Goal: Task Accomplishment & Management: Manage account settings

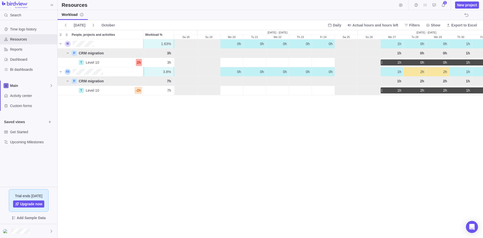
scroll to position [0, 396]
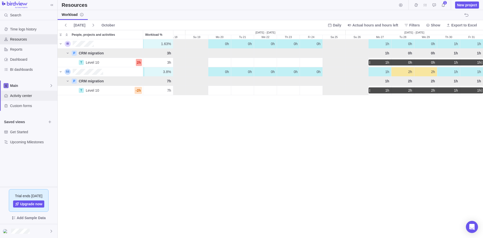
click at [19, 98] on span "Activity center" at bounding box center [32, 95] width 45 height 5
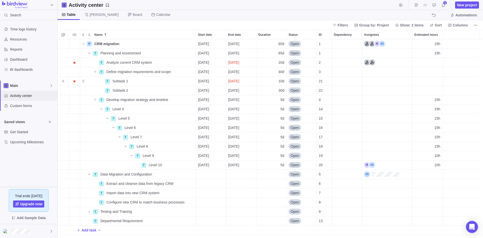
scroll to position [195, 422]
click at [403, 5] on icon "Start timer" at bounding box center [401, 5] width 4 height 4
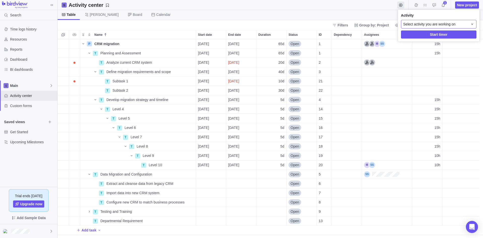
click at [474, 23] on icon at bounding box center [472, 24] width 4 height 4
click at [428, 46] on span "CRM migration" at bounding box center [423, 45] width 23 height 5
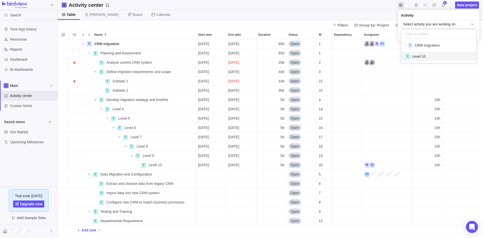
click at [421, 57] on span "Level 10" at bounding box center [418, 56] width 13 height 5
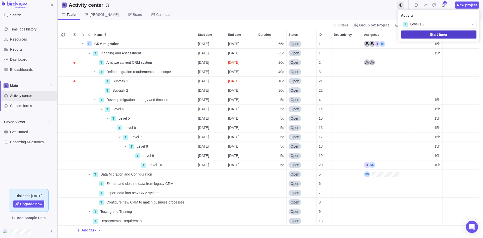
click at [444, 35] on span "Start timer" at bounding box center [439, 34] width 18 height 6
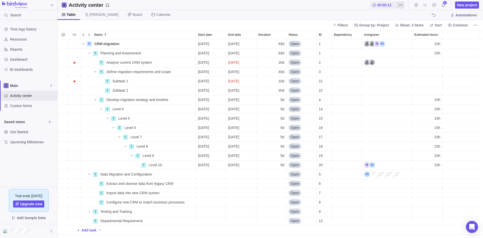
click at [400, 5] on icon "More actions" at bounding box center [401, 5] width 4 height 4
click at [367, 16] on body "Search Time logs history Resources Reports Dashboard BI dashboards Main Activit…" at bounding box center [241, 119] width 483 height 238
click at [383, 6] on span "00:00:19" at bounding box center [384, 5] width 14 height 5
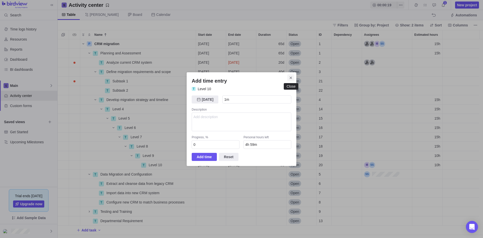
click at [291, 79] on icon "Close" at bounding box center [291, 78] width 4 height 4
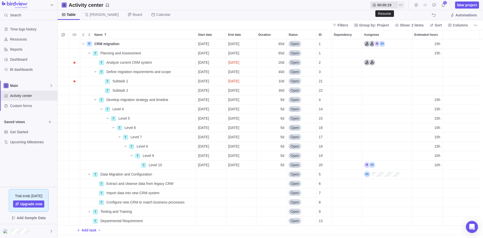
click at [384, 4] on span "00:00:19" at bounding box center [384, 5] width 14 height 5
click at [387, 4] on span "00:00:30" at bounding box center [384, 5] width 14 height 5
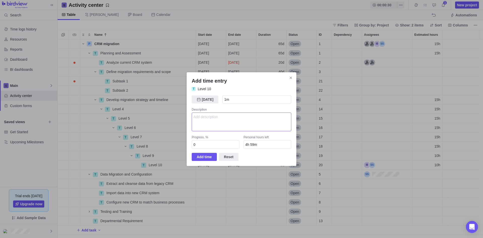
click at [210, 121] on textarea "Add time entry" at bounding box center [242, 121] width 100 height 19
type textarea "This is a test"
click at [291, 78] on icon "Close" at bounding box center [291, 78] width 4 height 4
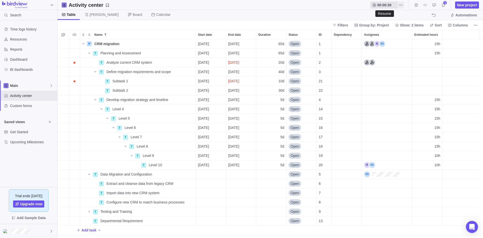
click at [384, 5] on span "00:00:30" at bounding box center [384, 5] width 14 height 5
click at [401, 4] on icon "More actions" at bounding box center [401, 5] width 4 height 4
click at [351, 4] on body "Search Time logs history Resources Reports Dashboard BI dashboards Main Activit…" at bounding box center [241, 119] width 483 height 238
click at [460, 26] on span "Columns" at bounding box center [460, 25] width 15 height 5
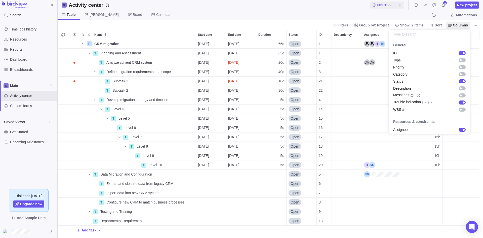
scroll to position [0, 0]
click at [285, 7] on body "Search Time logs history Resources Reports Dashboard BI dashboards Main Activit…" at bounding box center [241, 119] width 483 height 238
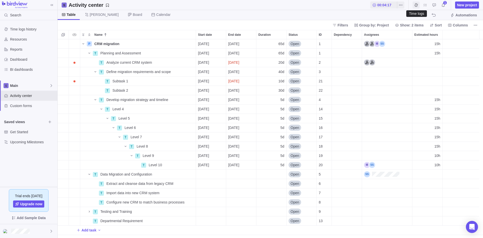
click at [415, 5] on icon "Time logs" at bounding box center [416, 4] width 3 height 3
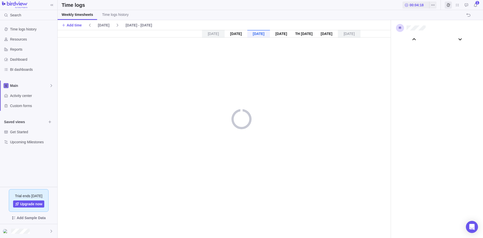
scroll to position [27977, 0]
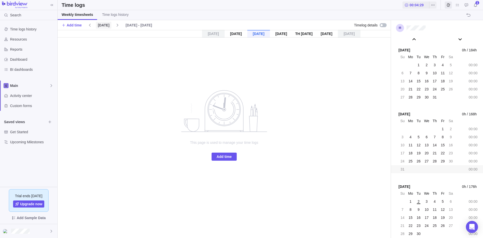
click at [102, 25] on span "[DATE]" at bounding box center [104, 25] width 12 height 5
click at [121, 13] on span "Time logs history" at bounding box center [115, 14] width 26 height 5
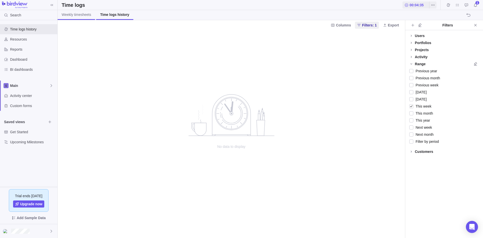
click at [81, 16] on span "Weekly timesheets" at bounding box center [76, 14] width 29 height 5
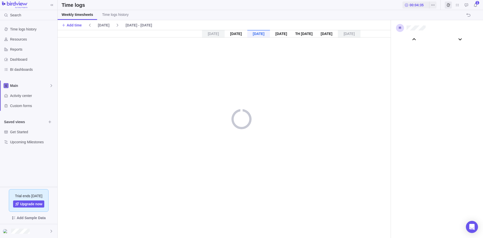
scroll to position [27977, 0]
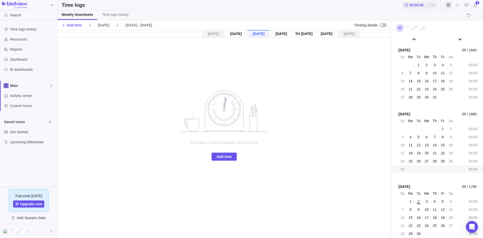
click at [383, 24] on div at bounding box center [383, 25] width 7 height 4
click at [383, 25] on div at bounding box center [383, 25] width 7 height 4
click at [225, 157] on span "Add time" at bounding box center [224, 157] width 15 height 6
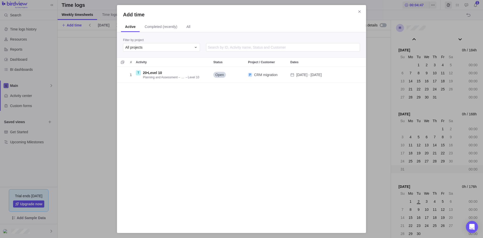
scroll to position [156, 245]
click at [195, 47] on icon "Add time" at bounding box center [196, 47] width 4 height 4
click at [147, 79] on span "CRM migration" at bounding box center [145, 77] width 23 height 5
click at [196, 46] on icon "Add time" at bounding box center [196, 47] width 4 height 4
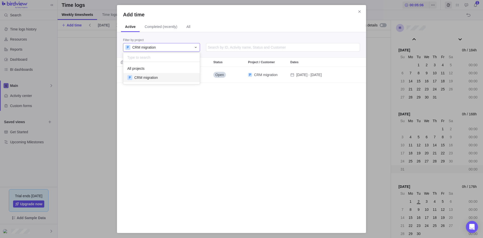
click at [196, 46] on icon "Add time" at bounding box center [196, 47] width 4 height 4
click at [161, 25] on span "Completed (recently)" at bounding box center [161, 26] width 33 height 5
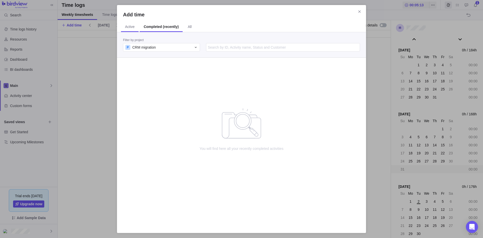
click at [131, 26] on span "Active" at bounding box center [130, 26] width 10 height 5
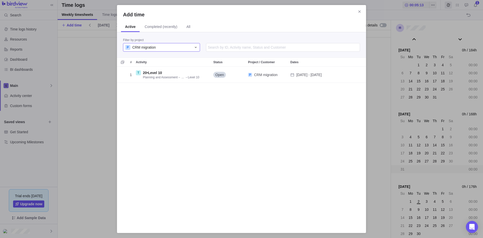
scroll to position [156, 245]
click at [204, 125] on div "1 T 20 • Level 10 Planning and Assessment → ... → Level 10 Open P CRM migration…" at bounding box center [241, 147] width 249 height 160
drag, startPoint x: 174, startPoint y: 129, endPoint x: 183, endPoint y: 151, distance: 23.7
click at [183, 151] on div "1 T 20 • Level 10 Planning and Assessment → ... → Level 10 Open P CRM migration…" at bounding box center [241, 147] width 249 height 160
click at [176, 105] on div "1 T 20 • Level 10 Planning and Assessment → ... → Level 10 Open P CRM migration…" at bounding box center [241, 147] width 249 height 160
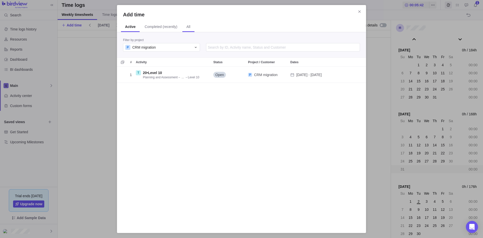
click at [189, 25] on span "All" at bounding box center [188, 26] width 4 height 5
click at [129, 27] on span "Active" at bounding box center [130, 26] width 10 height 5
click at [197, 48] on icon "Add time" at bounding box center [196, 47] width 4 height 4
click at [143, 68] on span "All projects" at bounding box center [135, 68] width 17 height 5
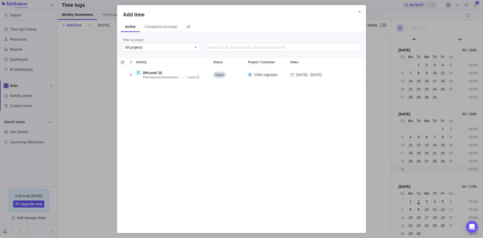
click at [232, 118] on div "1 T 20 • Level 10 Planning and Assessment → ... → Level 10 Open P CRM migration…" at bounding box center [241, 147] width 249 height 160
click at [359, 11] on icon "Close" at bounding box center [359, 11] width 2 height 2
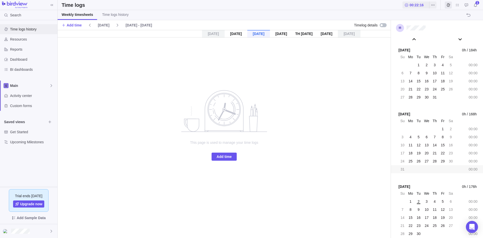
click at [28, 29] on span "Time logs history" at bounding box center [32, 29] width 45 height 5
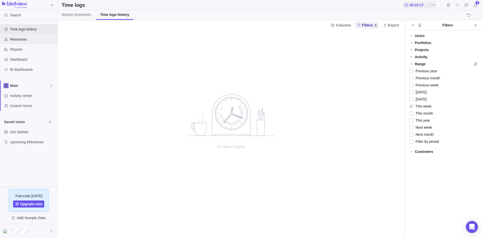
click at [24, 40] on span "Resources" at bounding box center [32, 39] width 45 height 5
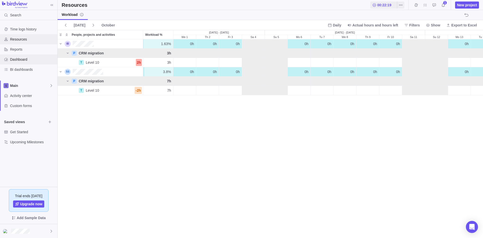
scroll to position [195, 422]
click at [22, 60] on span "Dashboard" at bounding box center [32, 59] width 45 height 5
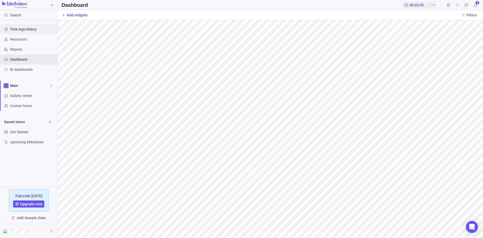
click at [24, 30] on span "Time logs history" at bounding box center [32, 29] width 45 height 5
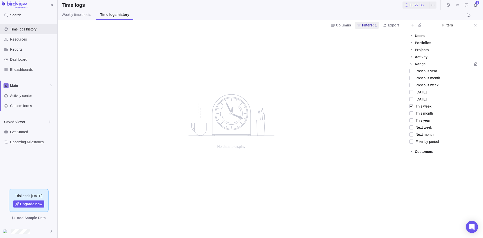
click at [412, 50] on icon at bounding box center [411, 50] width 1 height 2
click at [412, 50] on icon at bounding box center [411, 49] width 2 height 1
click at [433, 5] on icon "More actions" at bounding box center [433, 5] width 4 height 4
click at [452, 37] on span "Add time entry" at bounding box center [451, 36] width 23 height 5
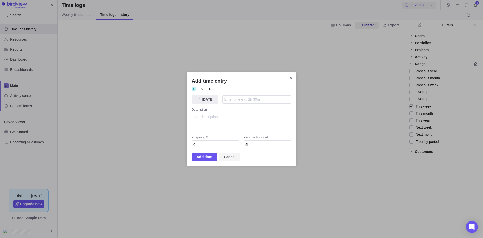
click at [234, 158] on span "Cancel" at bounding box center [230, 157] width 12 height 6
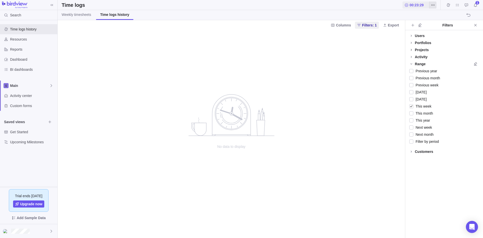
click at [433, 7] on icon "More actions" at bounding box center [433, 5] width 4 height 4
click at [372, 83] on body "Search Time logs history Resources Reports Dashboard BI dashboards Main Activit…" at bounding box center [241, 119] width 483 height 238
click at [411, 4] on span "00:23:34" at bounding box center [417, 5] width 14 height 5
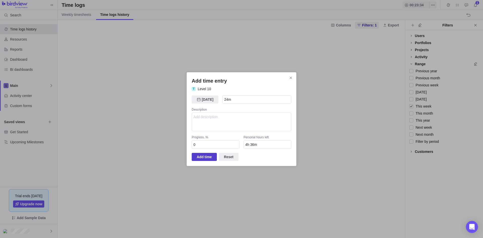
click at [202, 157] on span "Add time" at bounding box center [204, 157] width 15 height 6
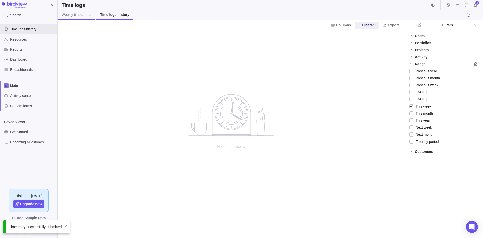
click at [82, 14] on span "Weekly timesheets" at bounding box center [76, 14] width 29 height 5
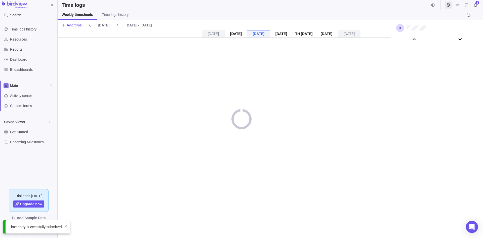
scroll to position [27977, 0]
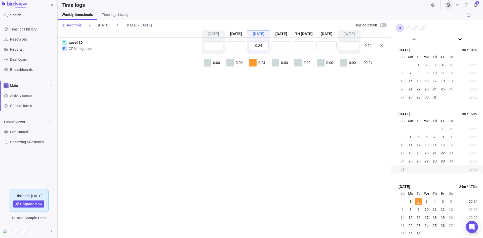
click at [263, 62] on span "0:24" at bounding box center [261, 62] width 7 height 5
click at [264, 45] on input "0:24" at bounding box center [259, 45] width 20 height 9
click at [266, 97] on div "[DATE] [DATE] [DATE] [DATE] [DATE] [DATE] [DATE] T Level 10 P CRM migration 0:2…" at bounding box center [224, 134] width 333 height 208
click at [384, 25] on div at bounding box center [383, 25] width 7 height 4
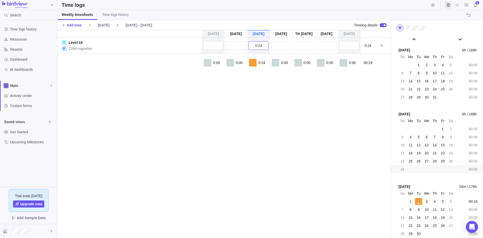
click at [262, 45] on input "0:24" at bounding box center [259, 45] width 20 height 9
click at [266, 122] on div "[DATE] [DATE] [DATE] [DATE] [DATE] [DATE] [DATE] T Level 10 P CRM migration 0:2…" at bounding box center [224, 134] width 333 height 208
click at [120, 15] on span "Time logs history" at bounding box center [115, 14] width 26 height 5
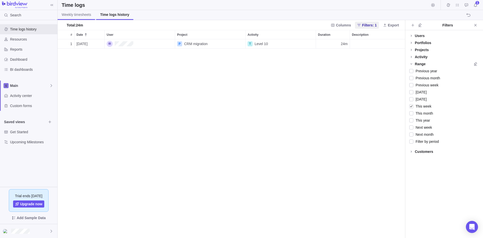
scroll to position [195, 344]
click at [330, 42] on div "24m" at bounding box center [333, 43] width 34 height 9
type input "30h"
click at [334, 66] on div "1 [DATE] P CRM migration T Level 10 30h" at bounding box center [232, 138] width 348 height 199
click at [337, 45] on div "30h" at bounding box center [333, 43] width 34 height 9
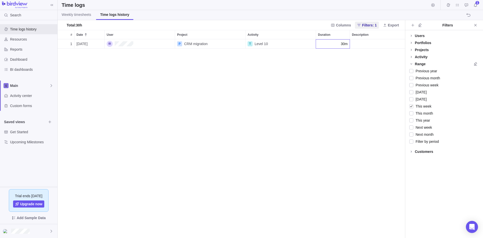
type input "30m"
click at [334, 57] on div "1 [DATE] P CRM migration T Level 10 30m" at bounding box center [232, 138] width 348 height 199
click at [370, 46] on div "Description" at bounding box center [385, 43] width 70 height 9
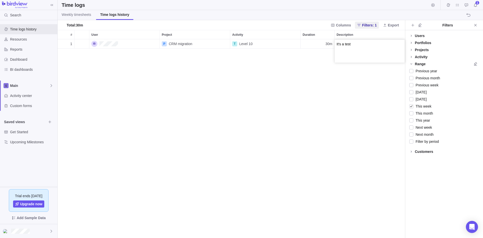
type textarea "It's a test"
click at [165, 103] on div "1 [DATE] P CRM migration T Level 10 30m" at bounding box center [232, 138] width 348 height 199
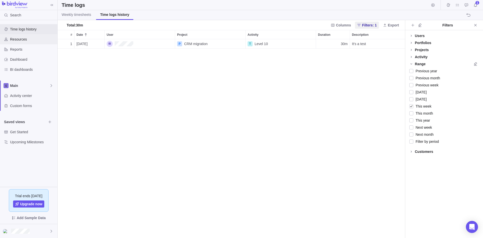
click at [23, 41] on span "Resources" at bounding box center [32, 39] width 45 height 5
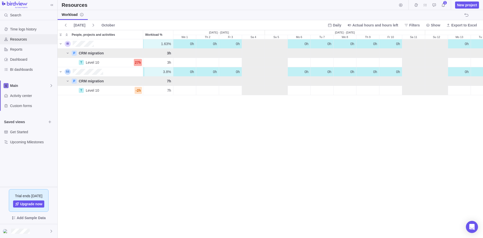
scroll to position [195, 422]
click at [78, 23] on span "[DATE]" at bounding box center [80, 25] width 12 height 5
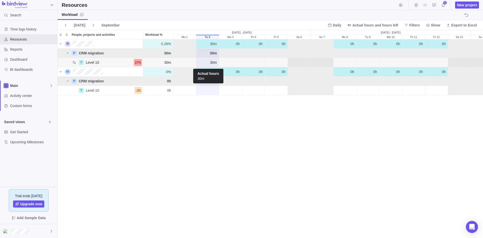
click at [211, 61] on span "30m" at bounding box center [213, 62] width 7 height 5
click at [216, 93] on div "0.28% 0.28% 30m 0h 0h 0h 0h 0h 0h 0h 0h 0h 0h 0h 0h 0h 0h 0h 0h 0h 0h 0h 0h P C…" at bounding box center [271, 138] width 426 height 198
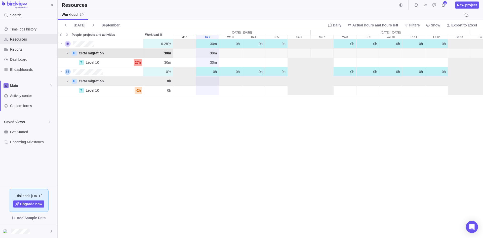
click at [212, 52] on span "30m" at bounding box center [213, 53] width 7 height 5
click at [222, 145] on div "0.28% 0.28% 30m 0h 0h 0h 0h 0h 0h 0h 0h 0h 0h 0h 0h 0h 0h 0h 0h 0h 0h 0h 0h P C…" at bounding box center [271, 138] width 426 height 198
click at [213, 53] on span "30m" at bounding box center [213, 53] width 7 height 5
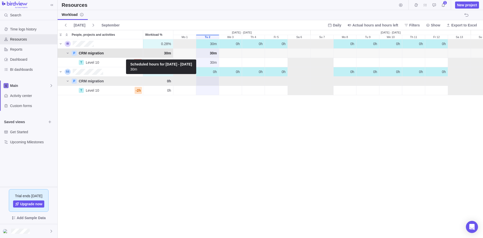
click at [168, 54] on span "30m" at bounding box center [167, 53] width 7 height 5
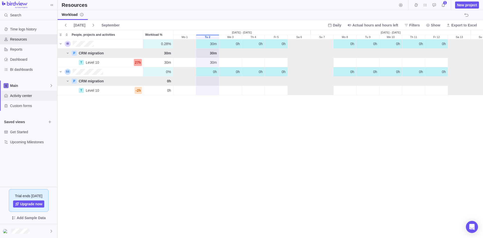
click at [22, 97] on span "Activity center" at bounding box center [32, 95] width 45 height 5
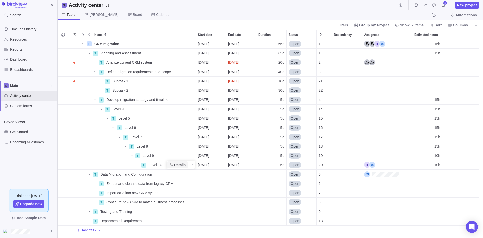
click at [177, 164] on span "Details" at bounding box center [180, 164] width 12 height 5
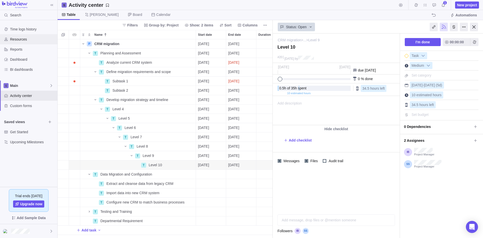
click at [23, 38] on span "Resources" at bounding box center [32, 39] width 45 height 5
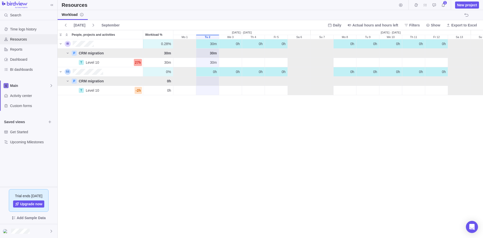
scroll to position [195, 422]
click at [417, 6] on icon "Time logs" at bounding box center [416, 5] width 4 height 4
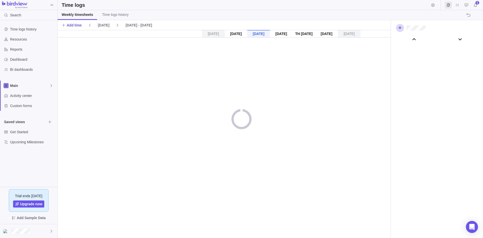
scroll to position [27977, 0]
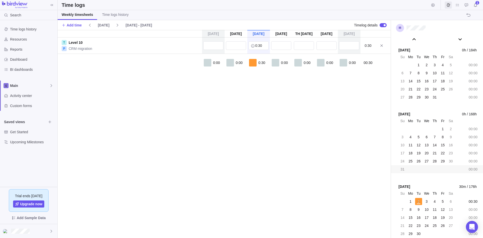
click at [363, 24] on span "Timelog details" at bounding box center [366, 25] width 24 height 5
click at [370, 24] on span "Timelog details" at bounding box center [366, 25] width 24 height 5
click at [116, 15] on span "Time logs history" at bounding box center [115, 14] width 26 height 5
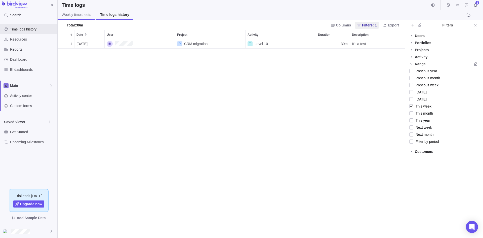
scroll to position [195, 344]
click at [268, 45] on div "T Level 10" at bounding box center [281, 43] width 70 height 9
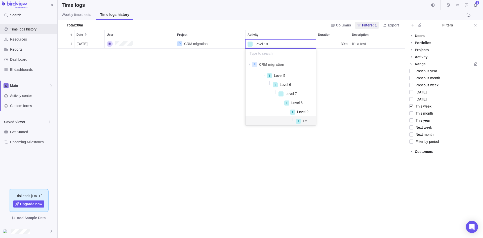
click at [229, 86] on div "1 [DATE] P CRM migration T Level 10 30m It's a test" at bounding box center [232, 138] width 348 height 199
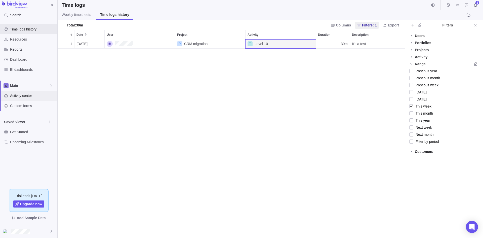
click at [22, 96] on span "Activity center" at bounding box center [32, 95] width 45 height 5
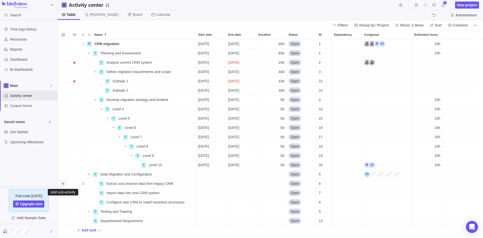
click at [62, 185] on icon "Add sub-activity" at bounding box center [63, 183] width 4 height 4
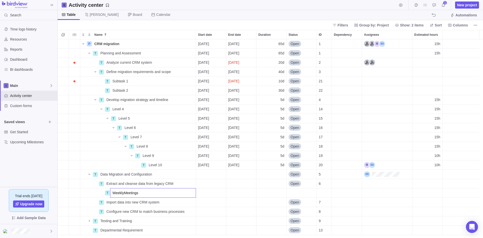
type input "Weekly Meetings"
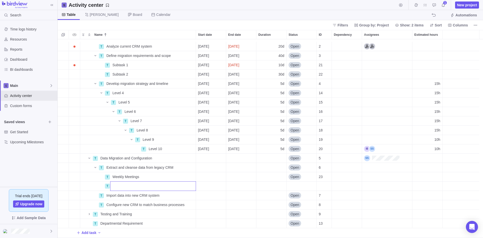
scroll to position [25, 0]
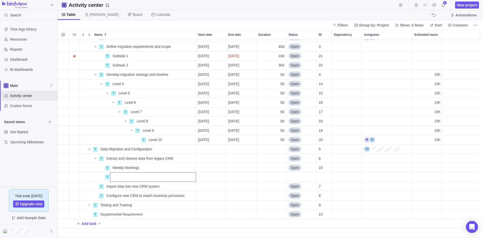
click at [126, 152] on div "T Analyze current CRM system Details [DATE] [DATE] 20d Open 2 T Define migratio…" at bounding box center [271, 138] width 426 height 199
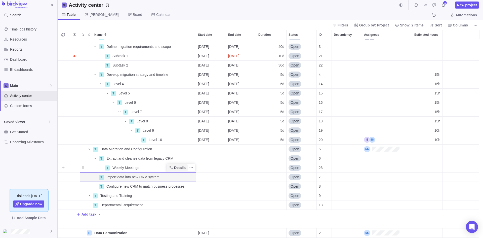
click at [179, 168] on span "Details" at bounding box center [180, 167] width 12 height 5
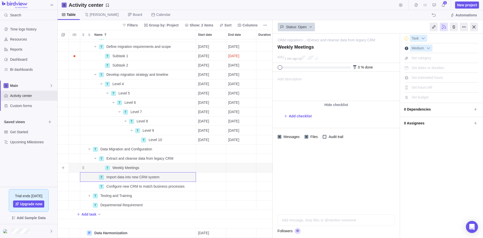
click at [212, 168] on div "Start date" at bounding box center [211, 167] width 30 height 9
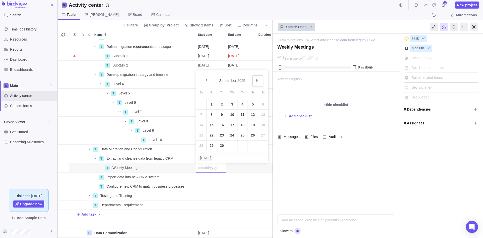
click at [255, 81] on link "Next" at bounding box center [257, 80] width 11 height 11
click at [205, 83] on link "Prev" at bounding box center [206, 80] width 11 height 11
click at [241, 5] on body "Search Time logs history Resources Reports Dashboard BI dashboards Main Activit…" at bounding box center [241, 119] width 483 height 238
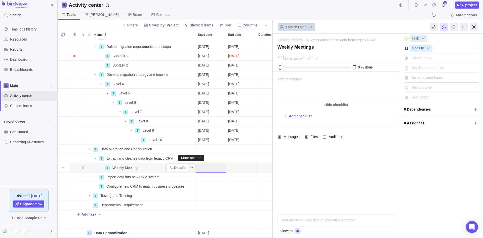
click at [191, 167] on icon "More actions" at bounding box center [191, 168] width 4 height 4
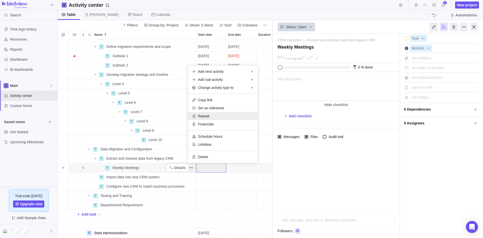
click at [218, 117] on div "Repeat" at bounding box center [223, 116] width 70 height 8
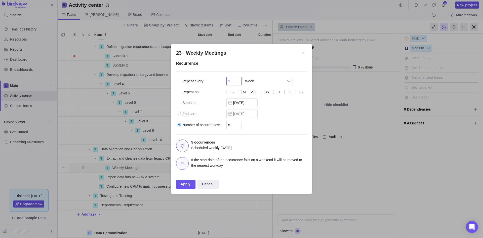
drag, startPoint x: 232, startPoint y: 82, endPoint x: 226, endPoint y: 83, distance: 5.4
click at [226, 83] on div "Repeat every: 1 Day Week Month Week Day Week Month" at bounding box center [241, 79] width 131 height 11
drag, startPoint x: 234, startPoint y: 83, endPoint x: 218, endPoint y: 82, distance: 15.9
click at [218, 82] on div "Repeat every: 3 Days Weeks Months Weeks Days Weeks Months" at bounding box center [241, 79] width 131 height 11
type input "1"
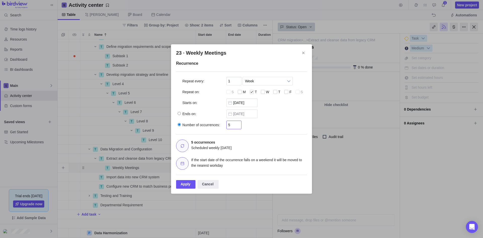
drag, startPoint x: 235, startPoint y: 126, endPoint x: 227, endPoint y: 127, distance: 7.6
click at [227, 127] on input "5" at bounding box center [233, 125] width 15 height 9
type input "3"
click at [280, 125] on div "Number of occurrences: 3" at bounding box center [241, 123] width 131 height 11
click at [187, 184] on div "Apply" at bounding box center [185, 184] width 19 height 9
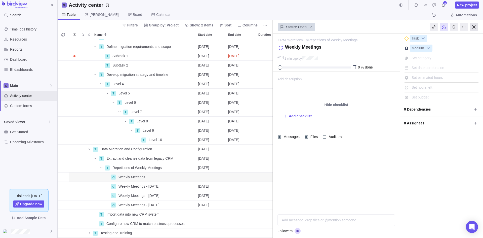
click at [475, 27] on div at bounding box center [474, 27] width 8 height 9
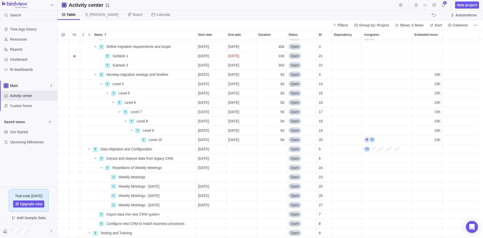
scroll to position [195, 422]
click at [191, 177] on icon "More actions" at bounding box center [191, 177] width 4 height 4
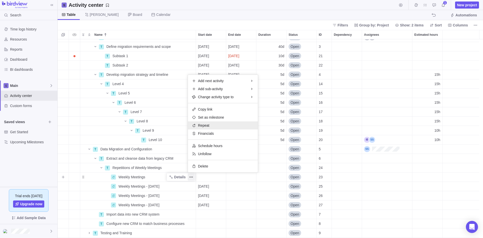
click at [214, 127] on div "Repeat" at bounding box center [223, 125] width 70 height 8
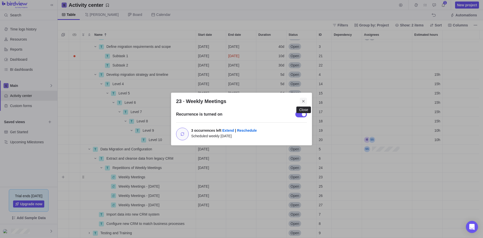
click at [304, 103] on span "Close" at bounding box center [303, 101] width 7 height 7
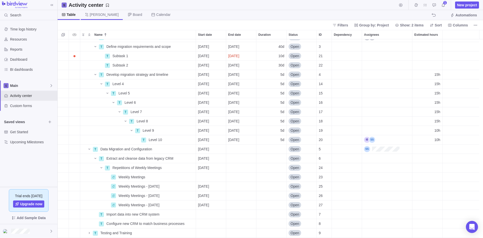
click at [93, 14] on span "[PERSON_NAME]" at bounding box center [104, 14] width 29 height 5
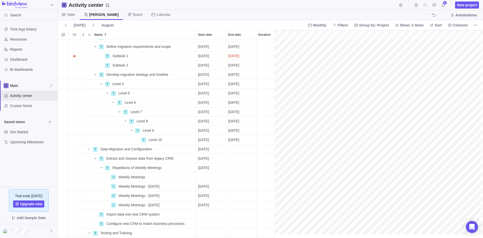
scroll to position [25, 141]
click at [377, 236] on div "gantt" at bounding box center [379, 134] width 209 height 208
click at [240, 187] on div "End date" at bounding box center [241, 186] width 30 height 9
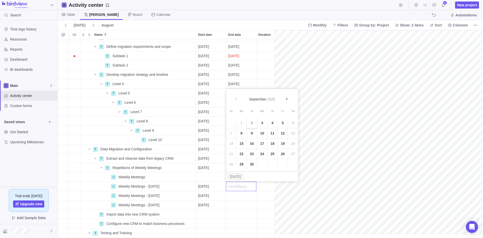
click at [252, 123] on link "2" at bounding box center [252, 123] width 10 height 10
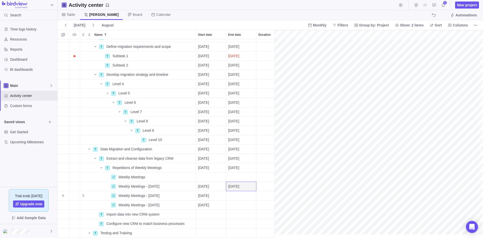
click at [238, 194] on div "End date" at bounding box center [241, 195] width 30 height 9
click at [252, 154] on link "9" at bounding box center [252, 154] width 10 height 10
click at [193, 176] on icon "More actions" at bounding box center [191, 177] width 4 height 4
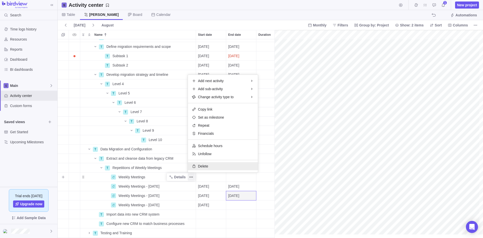
click at [205, 167] on span "Delete" at bounding box center [203, 166] width 10 height 5
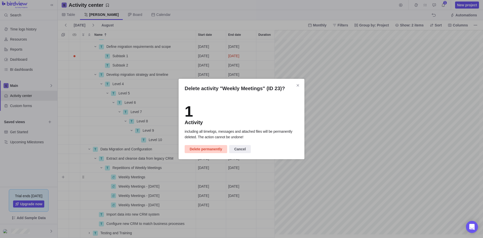
click at [205, 149] on span "Delete permanently" at bounding box center [206, 149] width 32 height 6
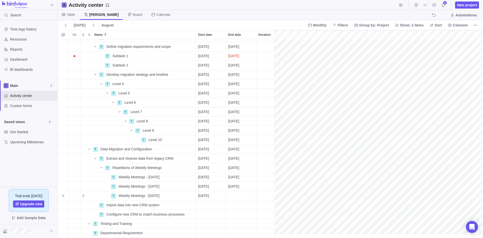
click at [236, 194] on div "End date" at bounding box center [241, 195] width 30 height 9
click at [251, 163] on link "16" at bounding box center [252, 165] width 10 height 10
click at [140, 166] on span "Repetitions of Weekly Meetings" at bounding box center [136, 167] width 49 height 5
click at [268, 178] on div "T Analyze current CRM system Details [DATE] [DATE] 20d Open 2 T Define migratio…" at bounding box center [168, 138] width 221 height 199
click at [192, 167] on icon "More actions" at bounding box center [191, 168] width 4 height 4
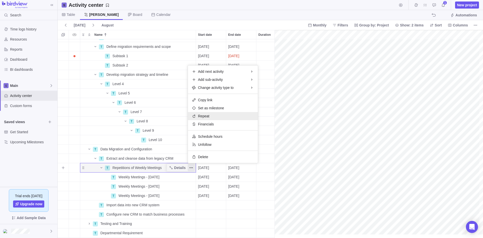
click at [219, 115] on div "Repeat" at bounding box center [223, 116] width 70 height 8
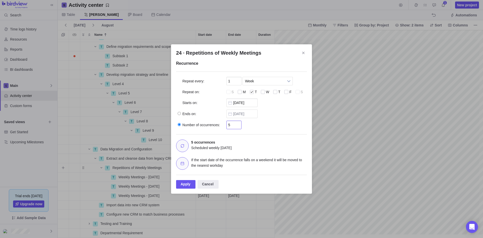
drag, startPoint x: 232, startPoint y: 124, endPoint x: 226, endPoint y: 126, distance: 5.8
click at [226, 126] on input "5" at bounding box center [233, 125] width 15 height 9
type input "4"
click at [270, 125] on div "Number of occurrences: 4" at bounding box center [241, 123] width 131 height 11
click at [185, 184] on div "Apply" at bounding box center [185, 184] width 19 height 9
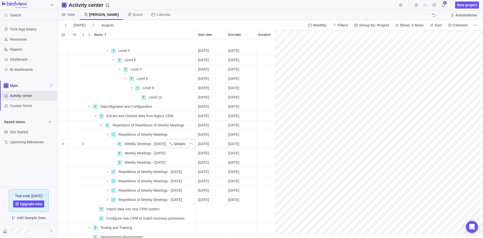
scroll to position [75, 119]
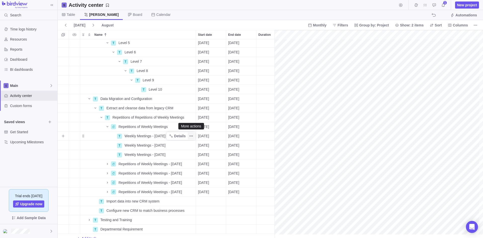
click at [192, 135] on icon "More actions" at bounding box center [191, 136] width 4 height 4
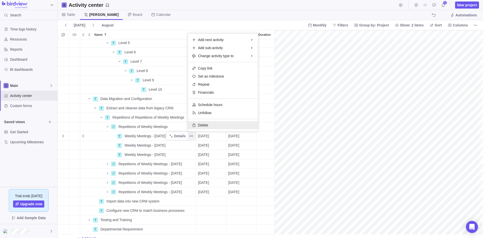
click at [207, 126] on span "Delete" at bounding box center [203, 125] width 10 height 5
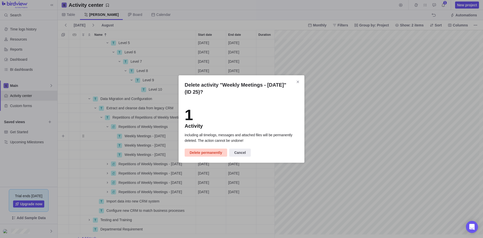
click at [208, 154] on span "Delete permanently" at bounding box center [206, 152] width 32 height 6
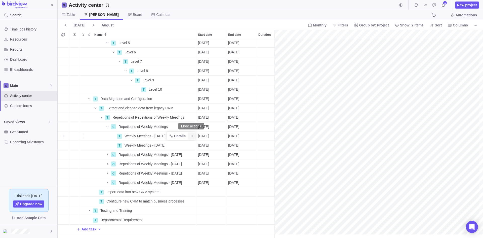
click at [189, 136] on icon "More actions" at bounding box center [191, 136] width 4 height 4
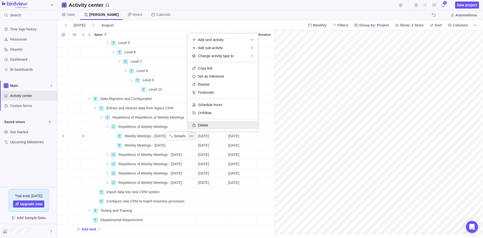
click at [207, 124] on span "Delete" at bounding box center [203, 125] width 10 height 5
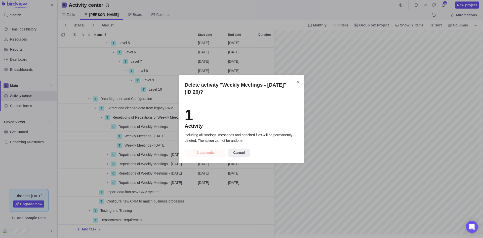
click at [202, 150] on span "3 seconds" at bounding box center [205, 152] width 17 height 6
click at [205, 151] on span "1 second" at bounding box center [205, 152] width 15 height 6
click at [207, 153] on span "Delete permanently" at bounding box center [206, 152] width 32 height 6
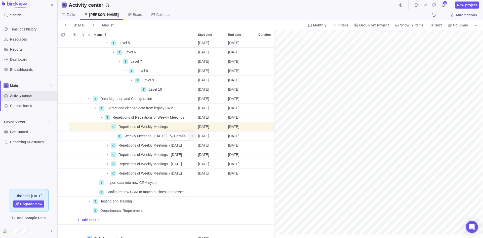
click at [191, 135] on icon "More actions" at bounding box center [191, 136] width 4 height 4
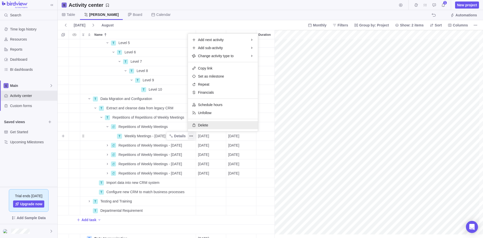
click at [207, 123] on span "Delete" at bounding box center [203, 125] width 10 height 5
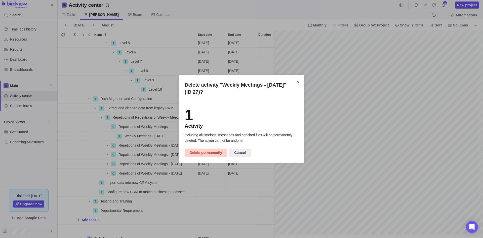
click at [207, 152] on span "Delete permanently" at bounding box center [206, 152] width 32 height 6
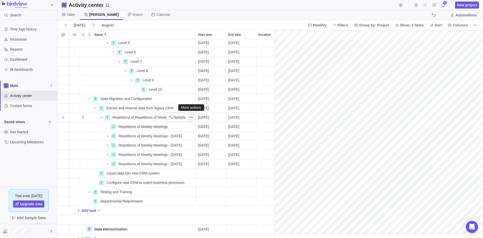
click at [189, 118] on icon "More actions" at bounding box center [191, 117] width 4 height 4
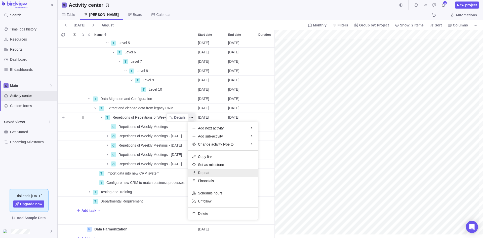
click at [217, 174] on div "Repeat" at bounding box center [223, 173] width 70 height 8
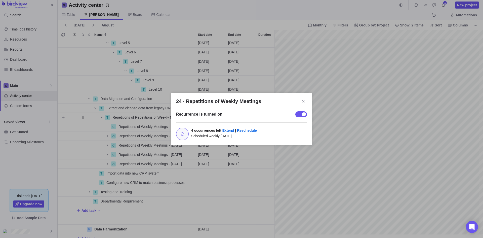
click at [300, 114] on div "24 · Repetitions of Weekly Meetings" at bounding box center [301, 114] width 12 height 6
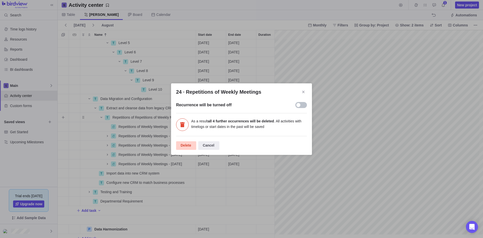
click at [182, 145] on div "Delete" at bounding box center [186, 145] width 20 height 9
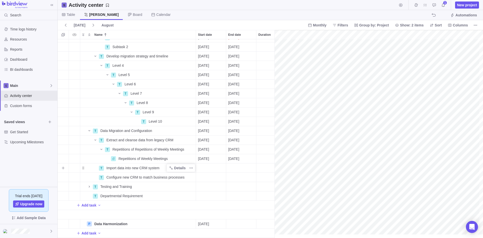
scroll to position [47, 119]
click at [189, 157] on icon "More actions" at bounding box center [191, 159] width 4 height 4
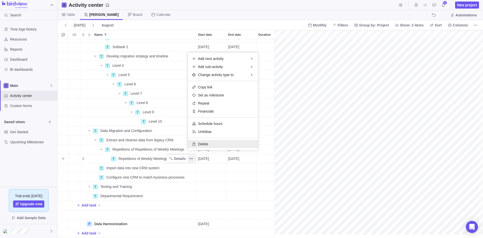
click at [206, 144] on span "Delete" at bounding box center [203, 143] width 10 height 5
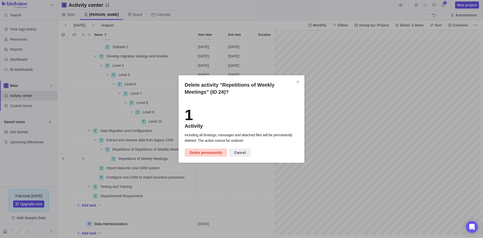
click at [206, 154] on span "Delete permanently" at bounding box center [206, 152] width 32 height 6
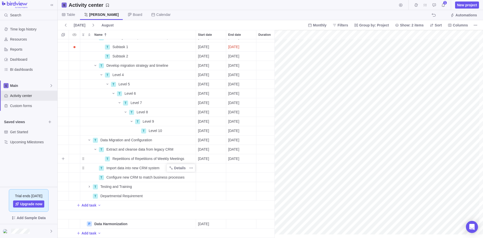
scroll to position [38, 119]
click at [190, 158] on icon "More actions" at bounding box center [190, 158] width 1 height 1
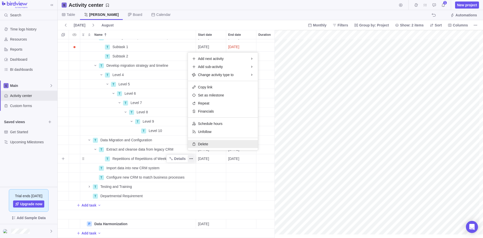
click at [201, 144] on span "Delete" at bounding box center [203, 143] width 10 height 5
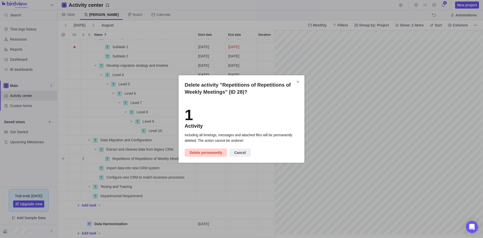
click at [208, 154] on span "Delete permanently" at bounding box center [206, 152] width 32 height 6
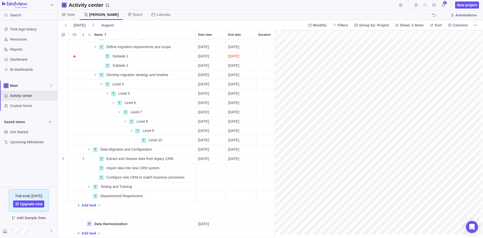
scroll to position [29, 119]
